Goal: Information Seeking & Learning: Learn about a topic

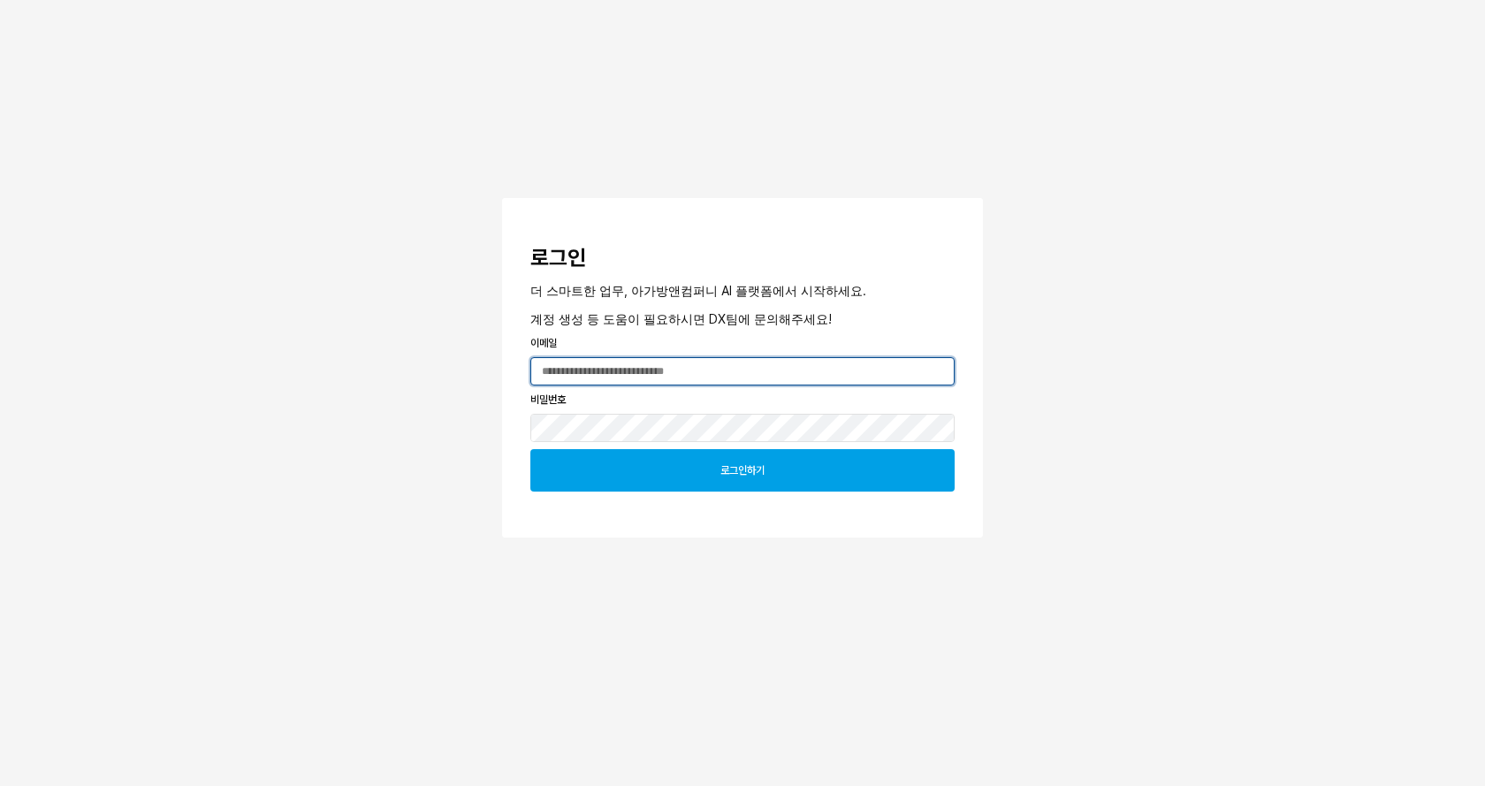
type input "**********"
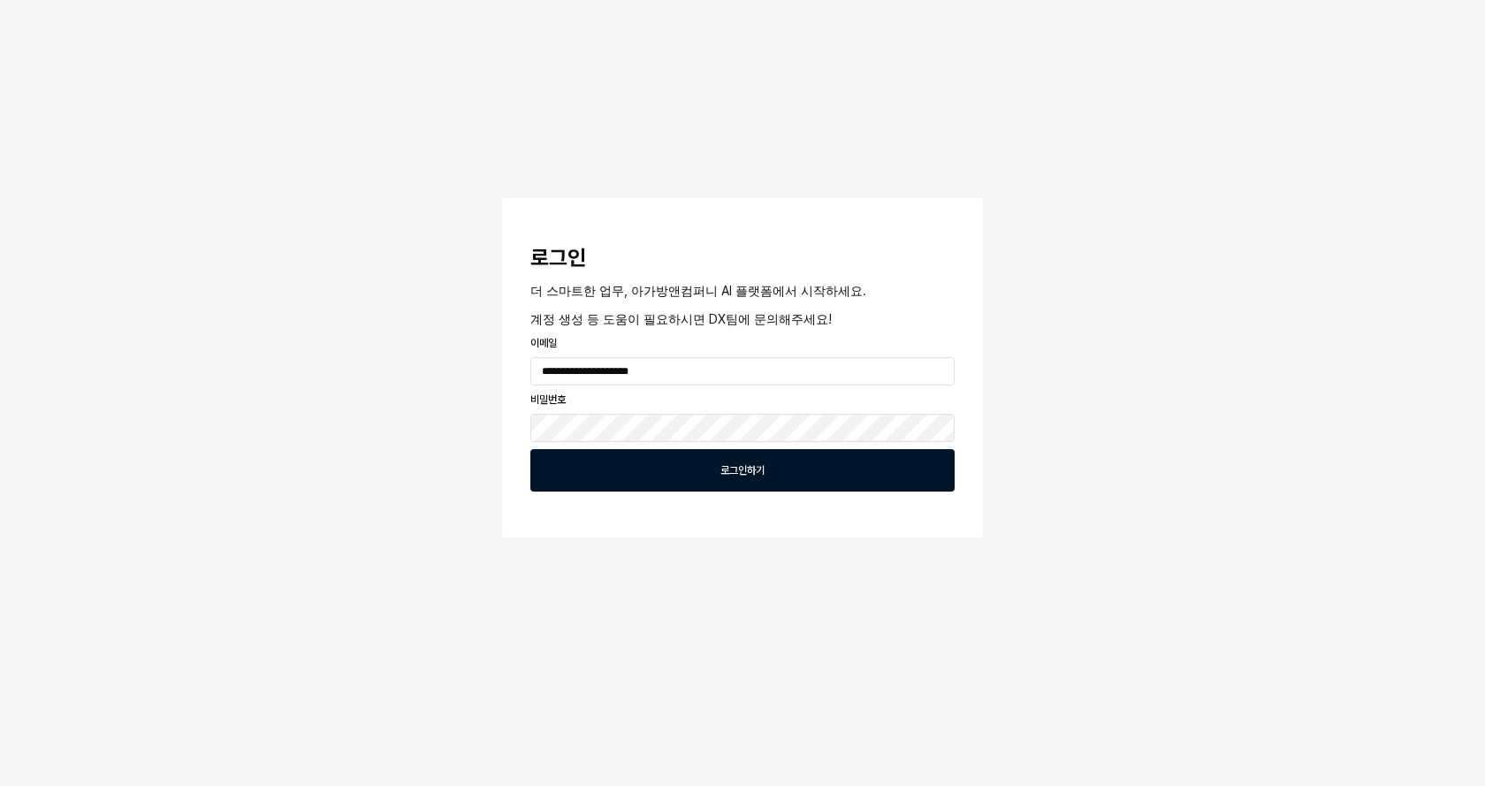
click at [703, 474] on div "로그인하기" at bounding box center [742, 470] width 408 height 41
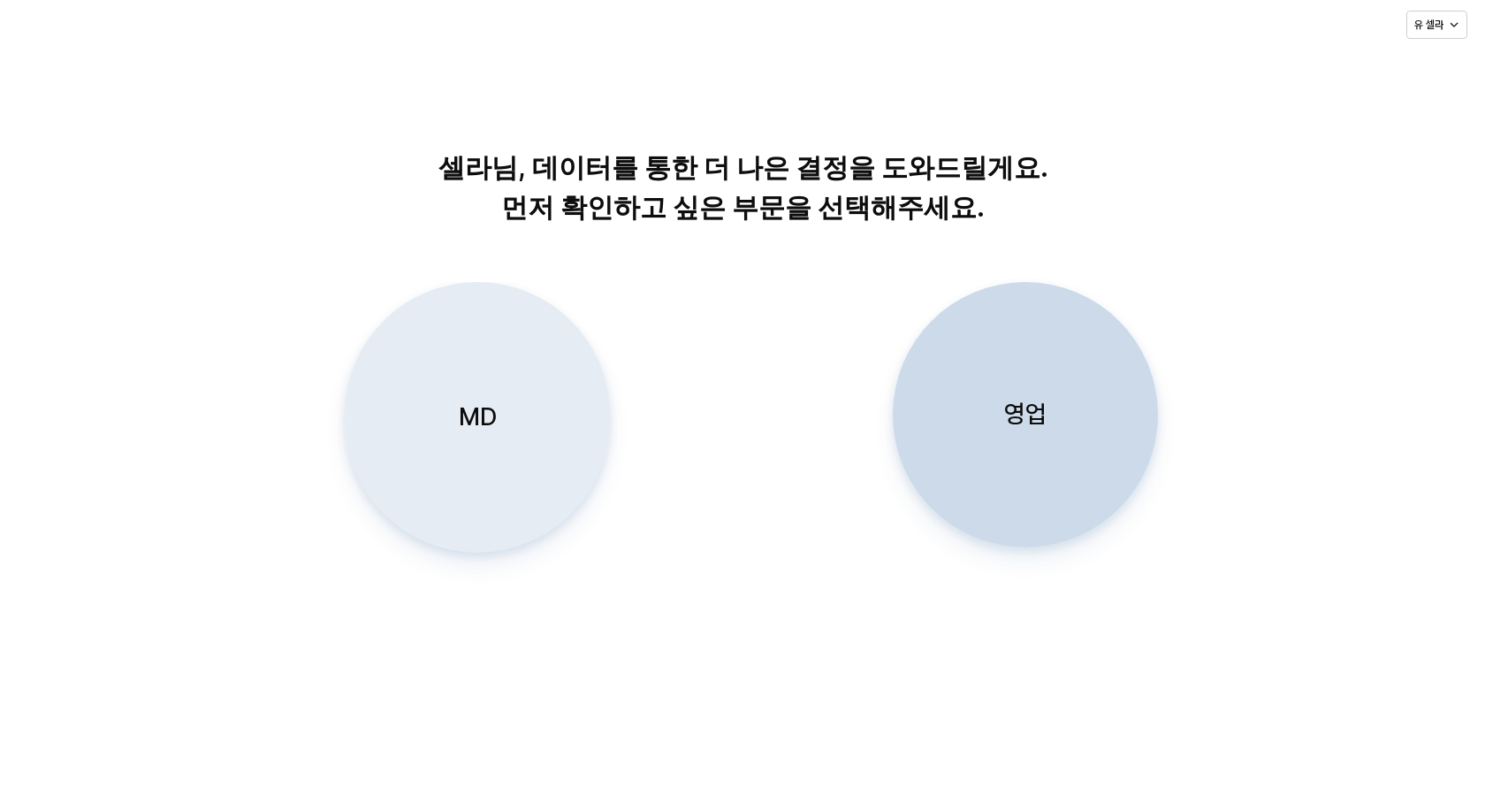
click at [458, 376] on div "MD" at bounding box center [477, 417] width 249 height 269
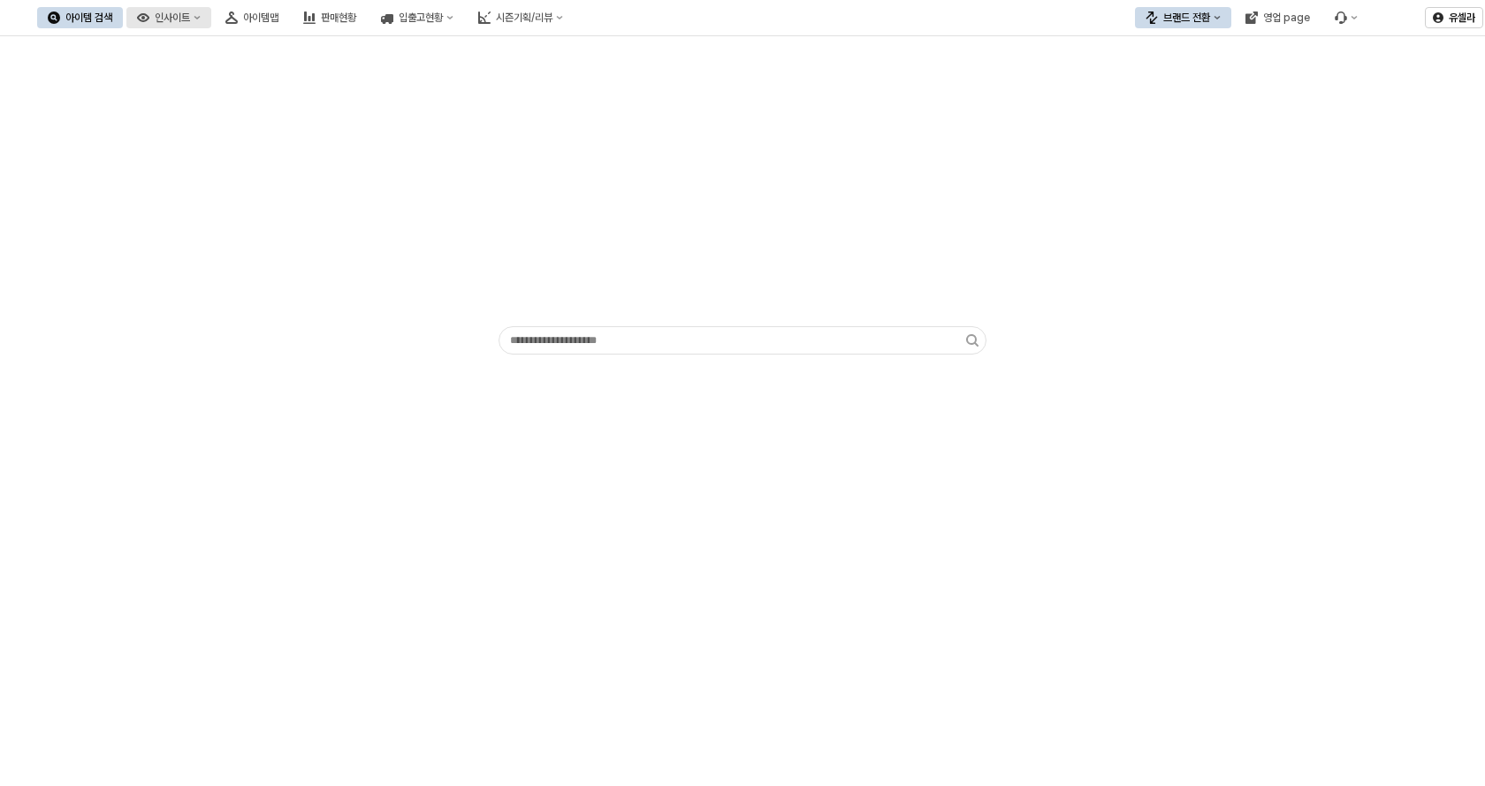
click at [190, 12] on div "인사이트" at bounding box center [172, 17] width 35 height 12
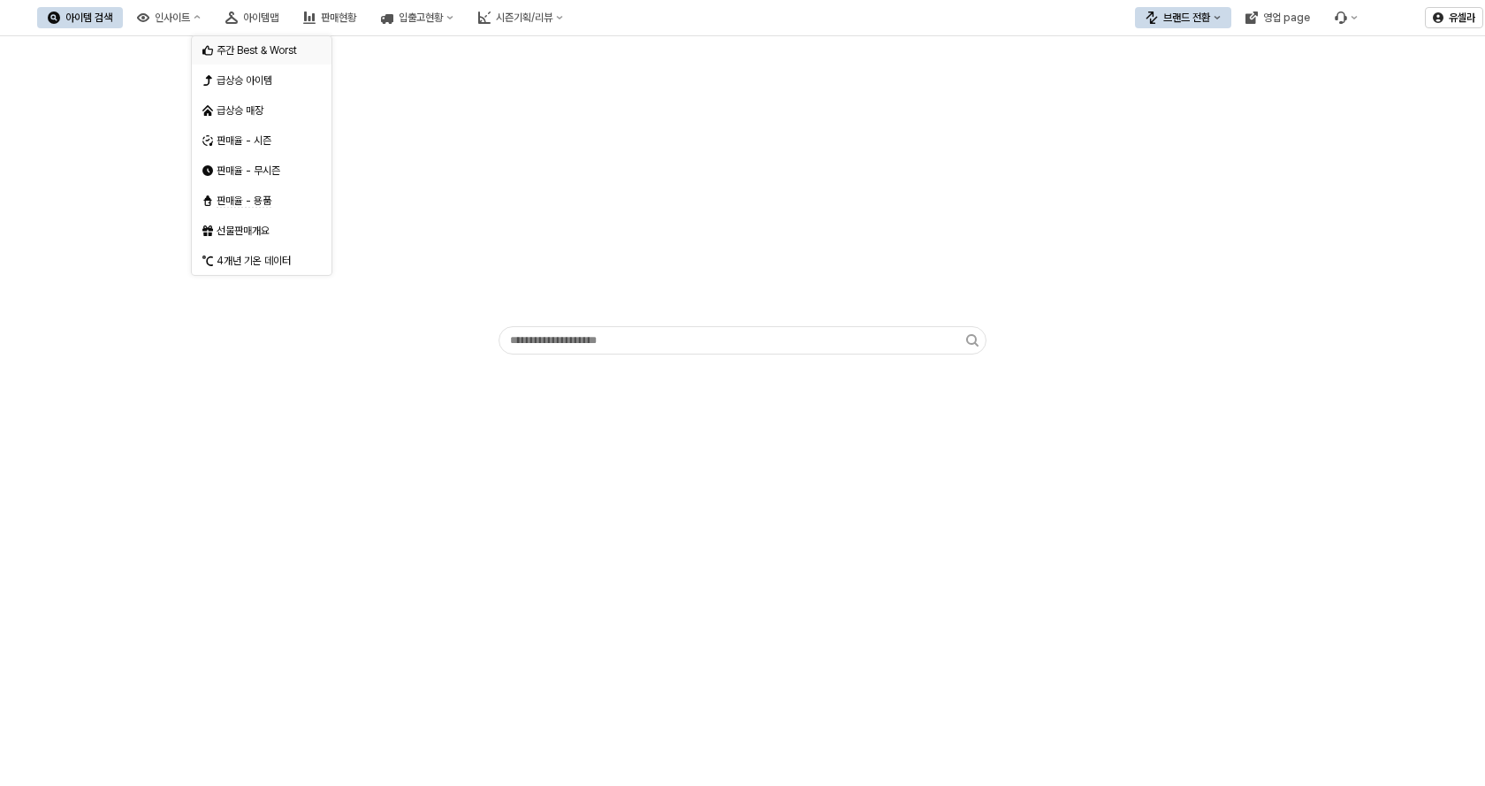
click at [238, 48] on div "주간 Best & Worst" at bounding box center [264, 50] width 94 height 14
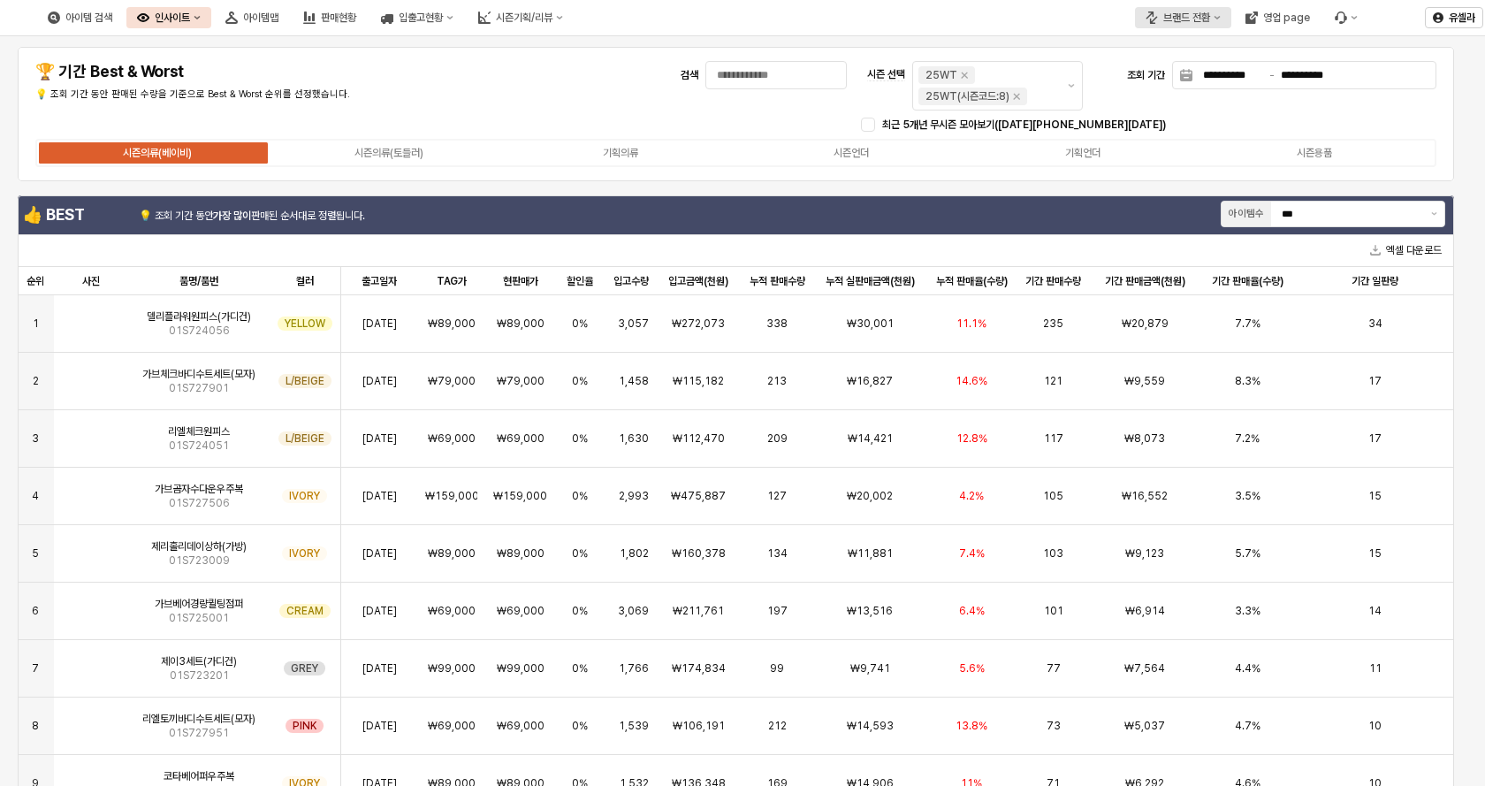
click at [1189, 11] on button "브랜드 전환" at bounding box center [1183, 17] width 96 height 21
click at [1159, 77] on div "에뜨와" at bounding box center [1200, 80] width 108 height 14
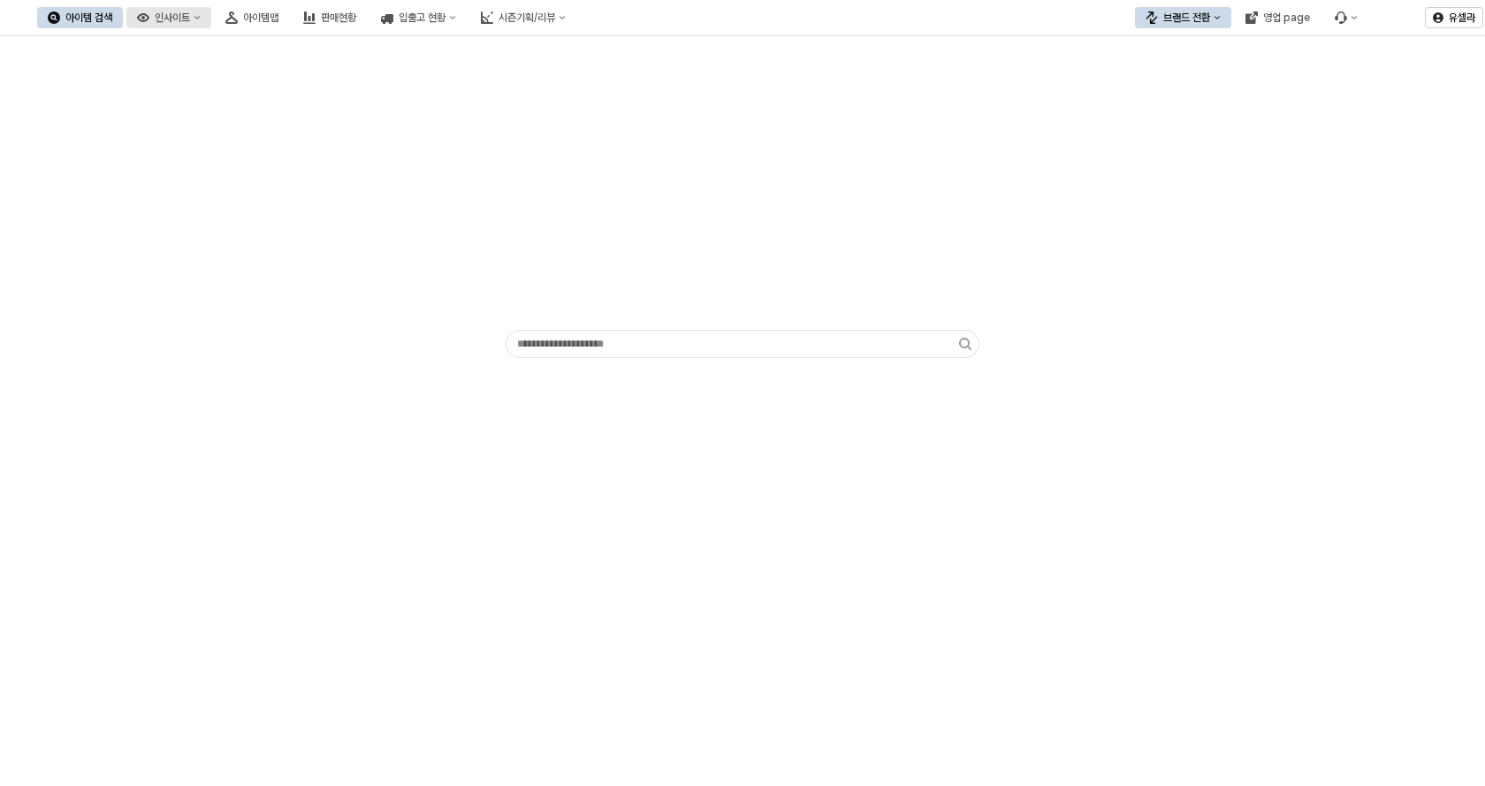
click at [190, 19] on div "인사이트" at bounding box center [172, 17] width 35 height 12
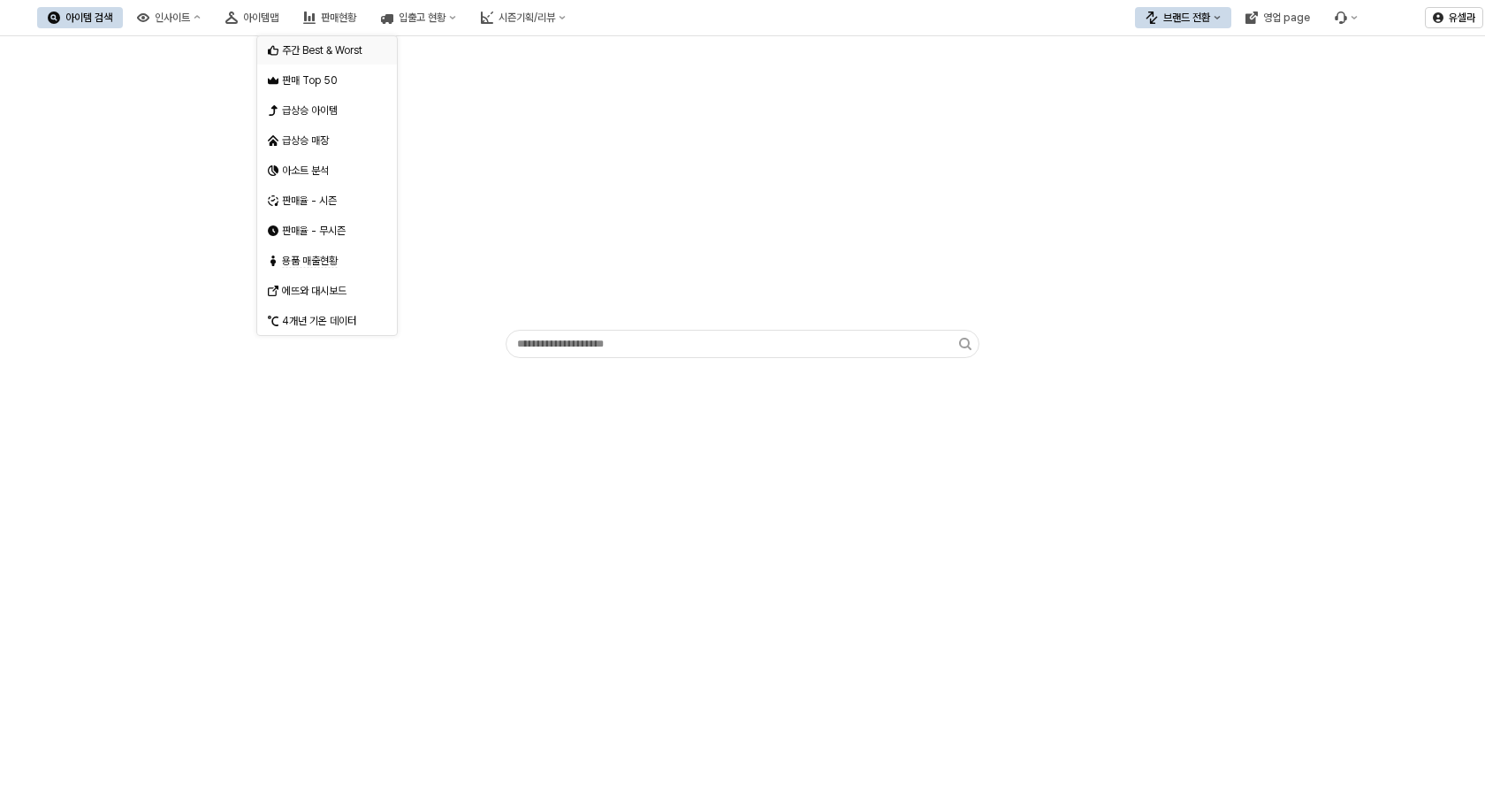
click at [315, 55] on div "주간 Best & Worst" at bounding box center [329, 50] width 94 height 14
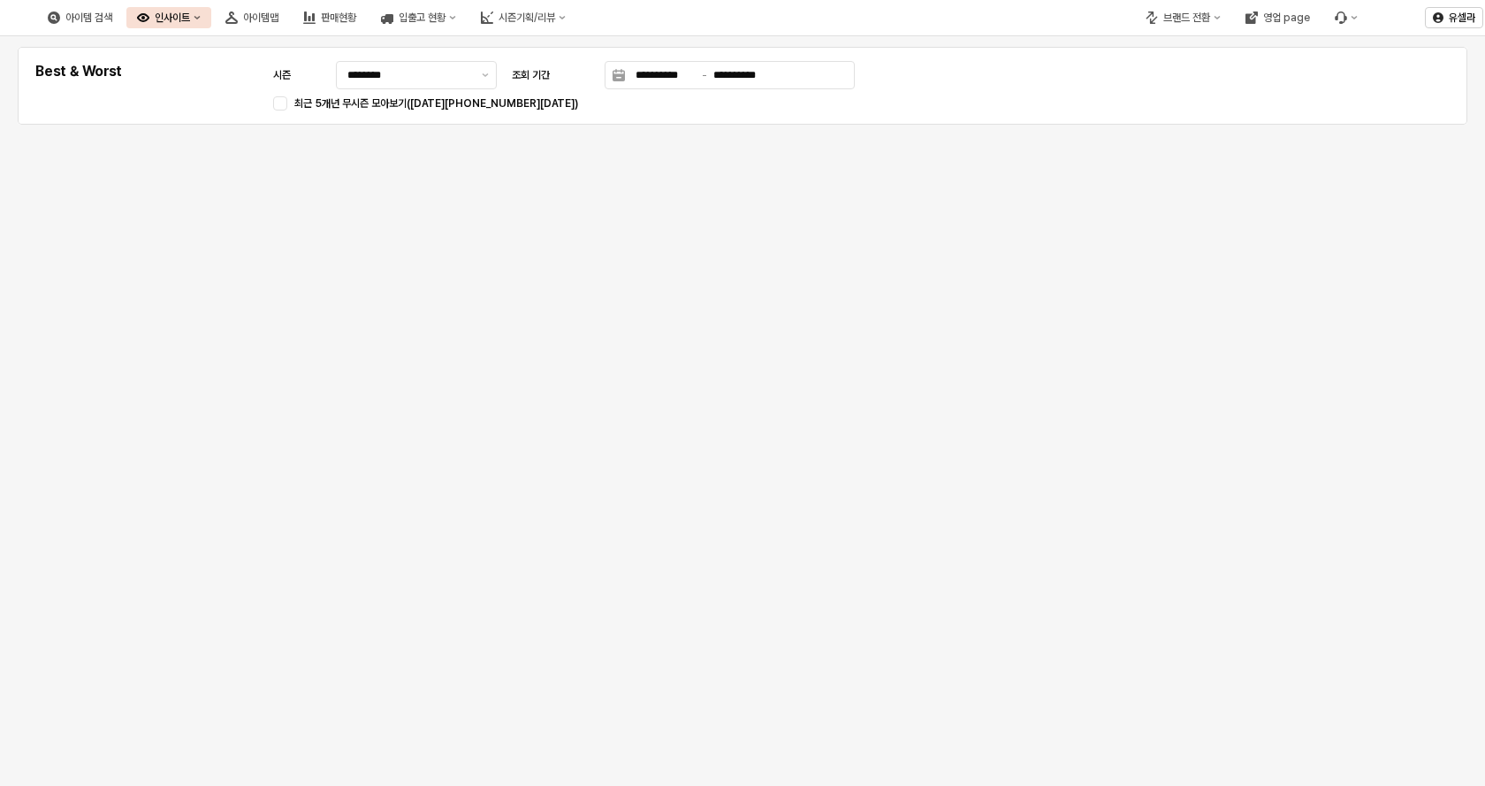
type input "********"
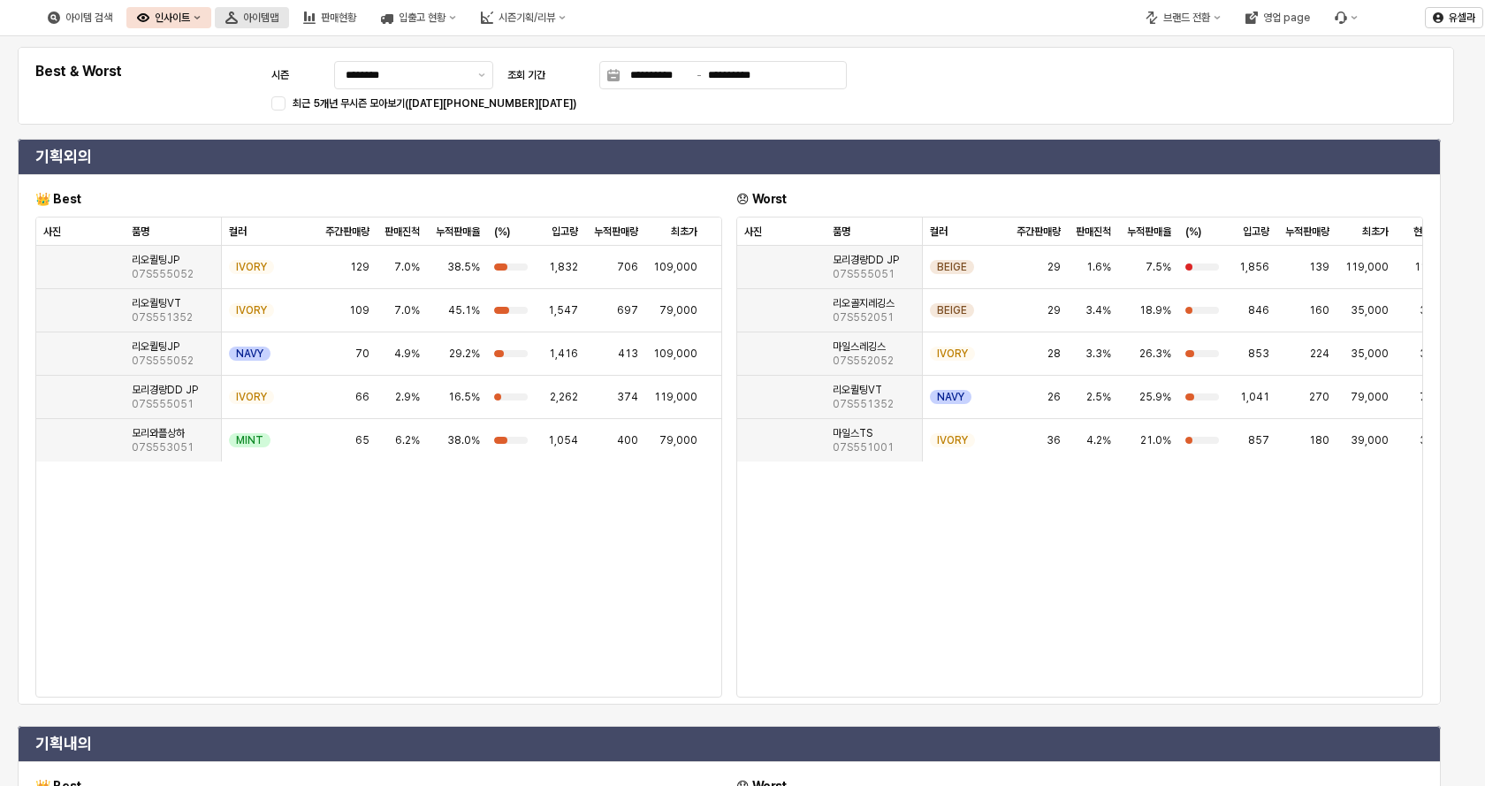
click at [289, 19] on button "아이템맵" at bounding box center [252, 17] width 74 height 21
